Goal: Task Accomplishment & Management: Manage account settings

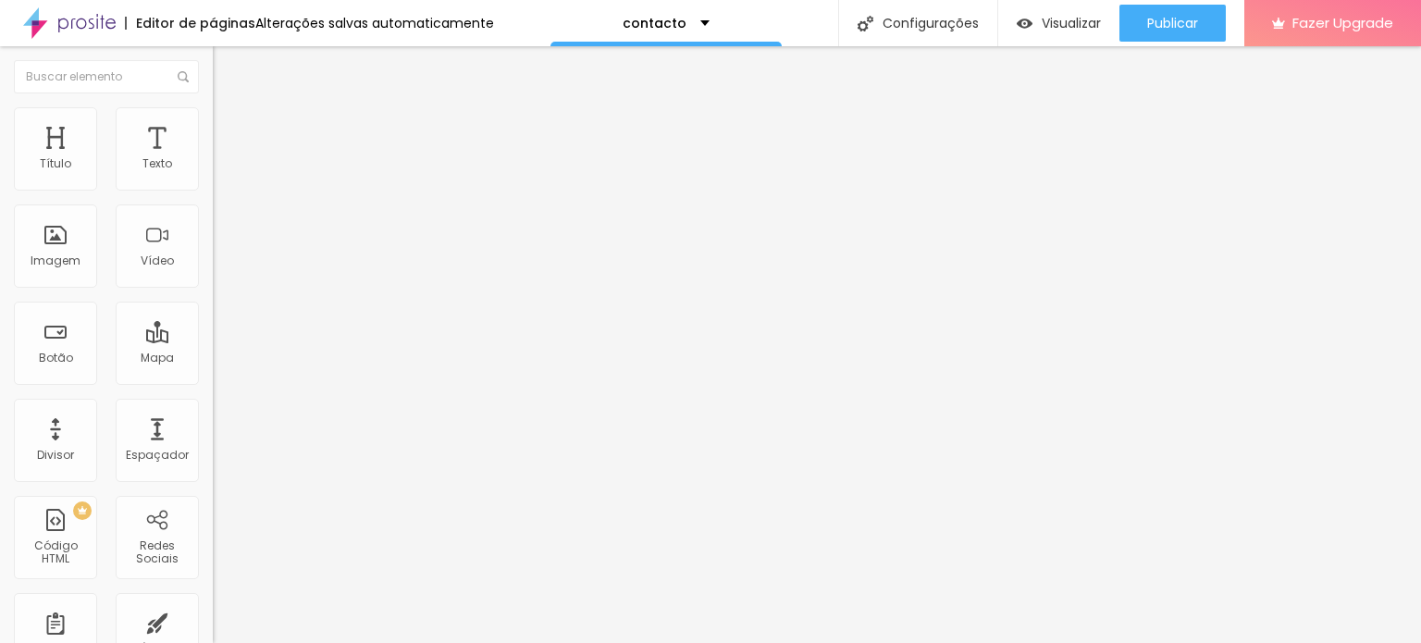
drag, startPoint x: 130, startPoint y: 373, endPoint x: 0, endPoint y: 373, distance: 129.5
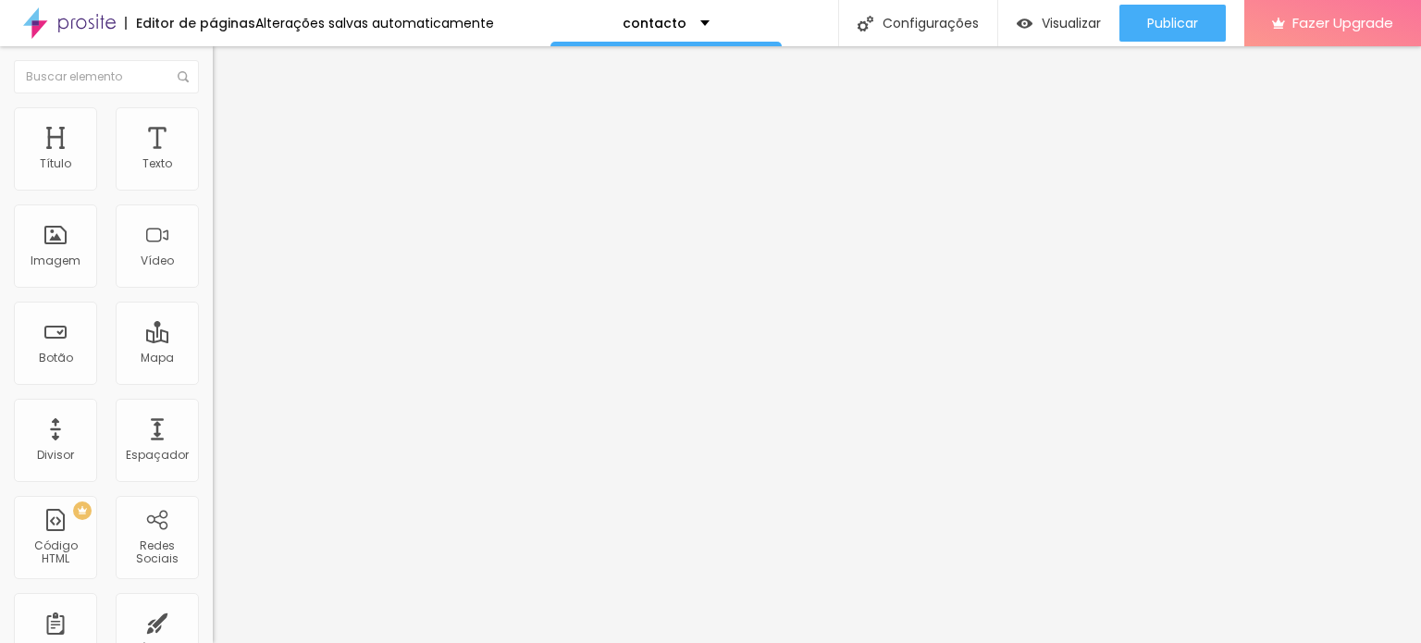
click at [213, 76] on button "Editar Redes Sociais" at bounding box center [319, 67] width 213 height 43
click at [60, 355] on div "Botão" at bounding box center [56, 358] width 34 height 13
click at [213, 174] on input "Click me" at bounding box center [324, 164] width 222 height 19
drag, startPoint x: 107, startPoint y: 256, endPoint x: 110, endPoint y: 201, distance: 55.6
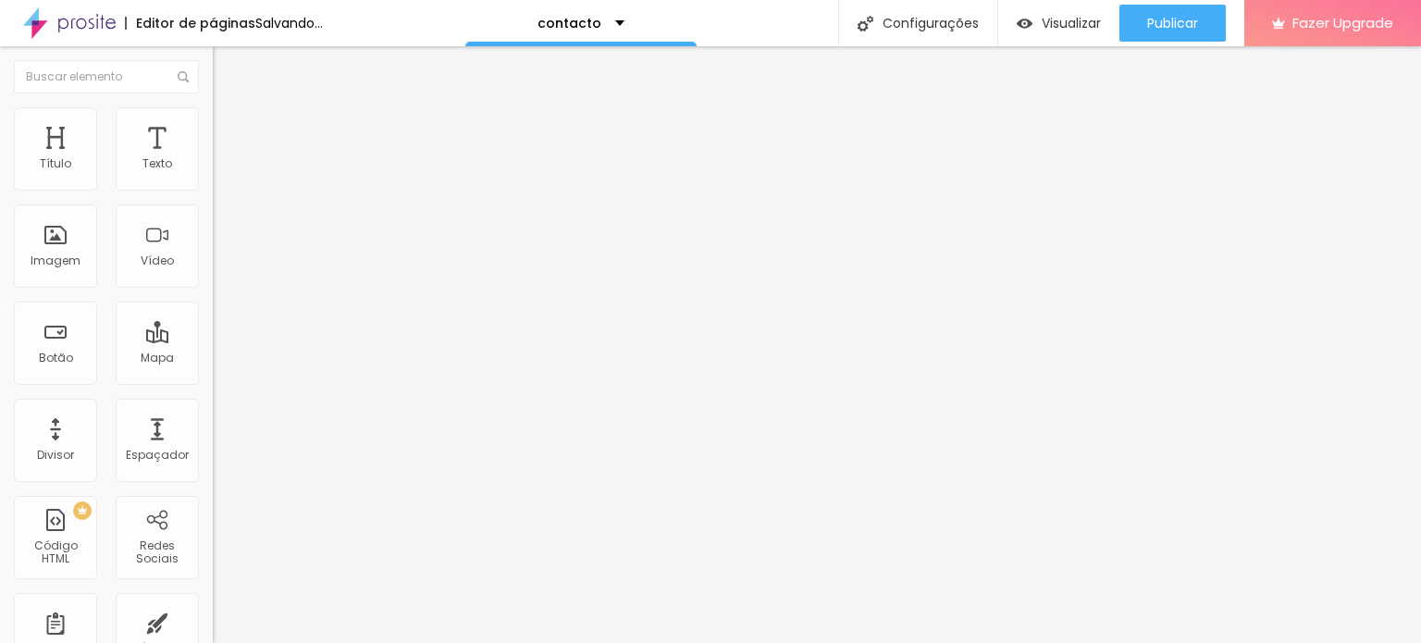
drag, startPoint x: 20, startPoint y: 261, endPoint x: 19, endPoint y: 217, distance: 43.5
type input "[URL][DOMAIN_NAME][PHONE_NUMBER]"
type input "[URL][DOMAIN_NAME]"
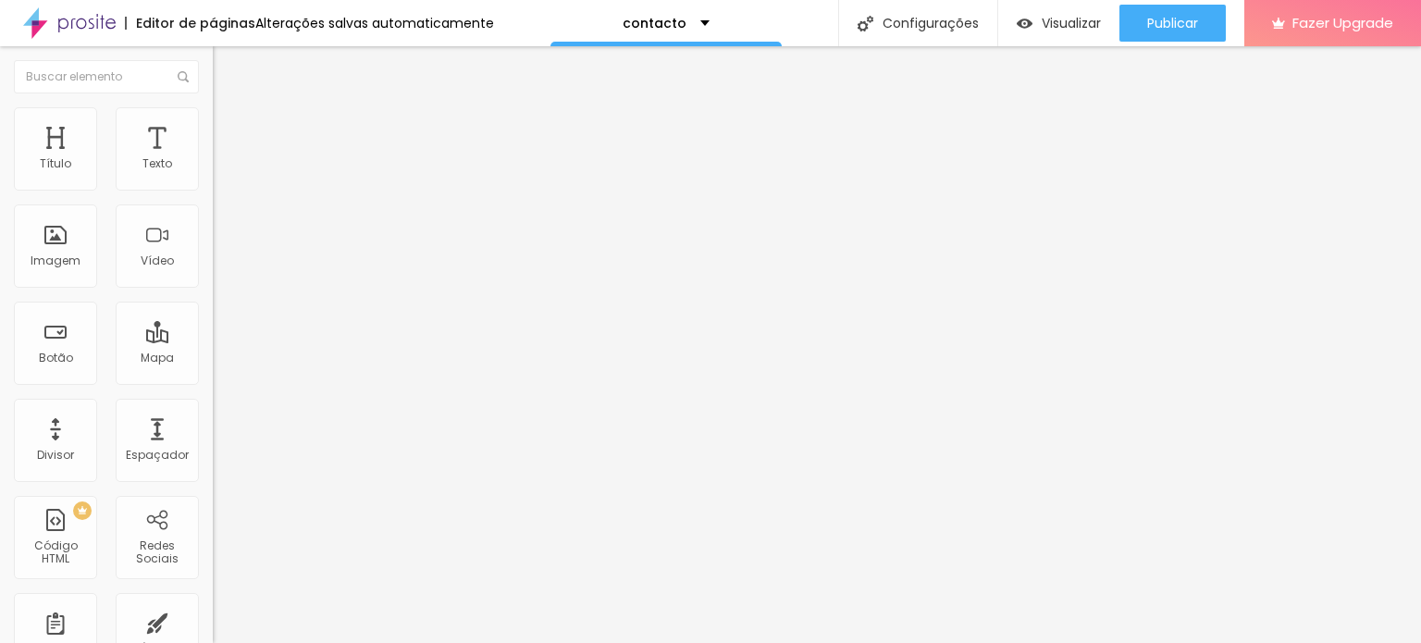
type input "[URL][DOMAIN_NAME]"
type input "[URL][DOMAIN_NAME][PHONE_NUMBER]"
